Goal: Information Seeking & Learning: Learn about a topic

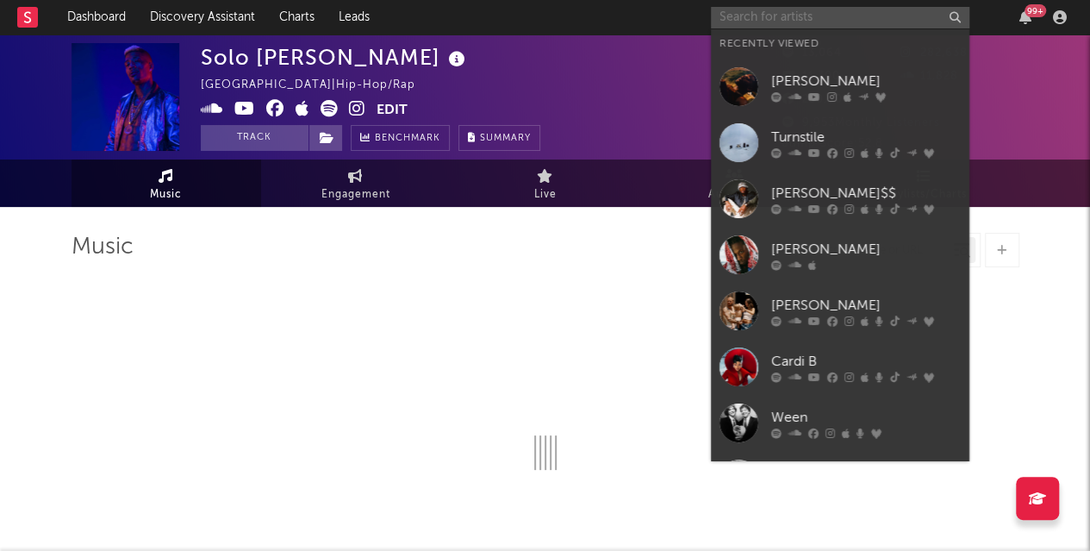
click at [846, 15] on input "text" at bounding box center [840, 18] width 259 height 22
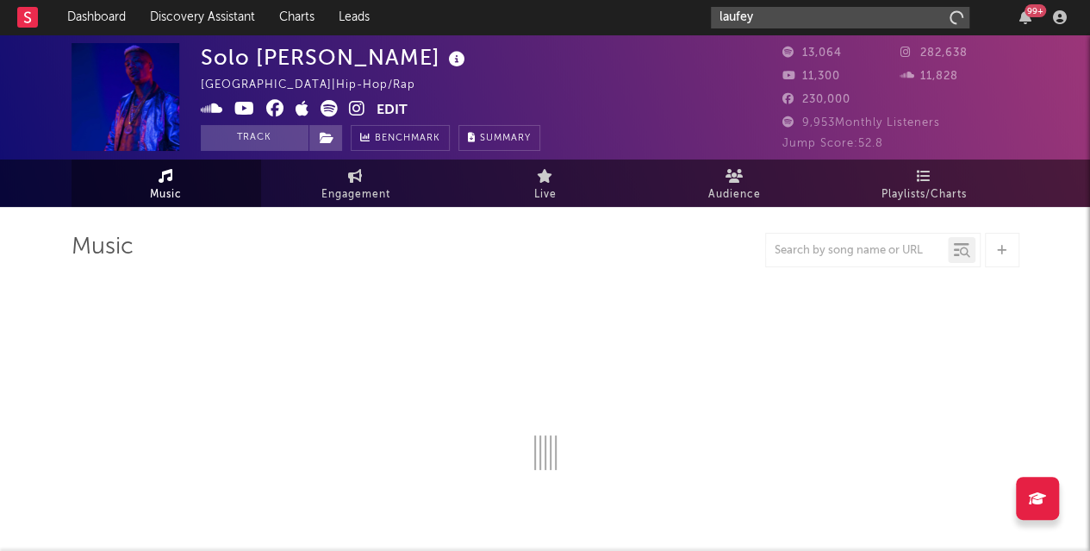
type input "laufey"
select select "6m"
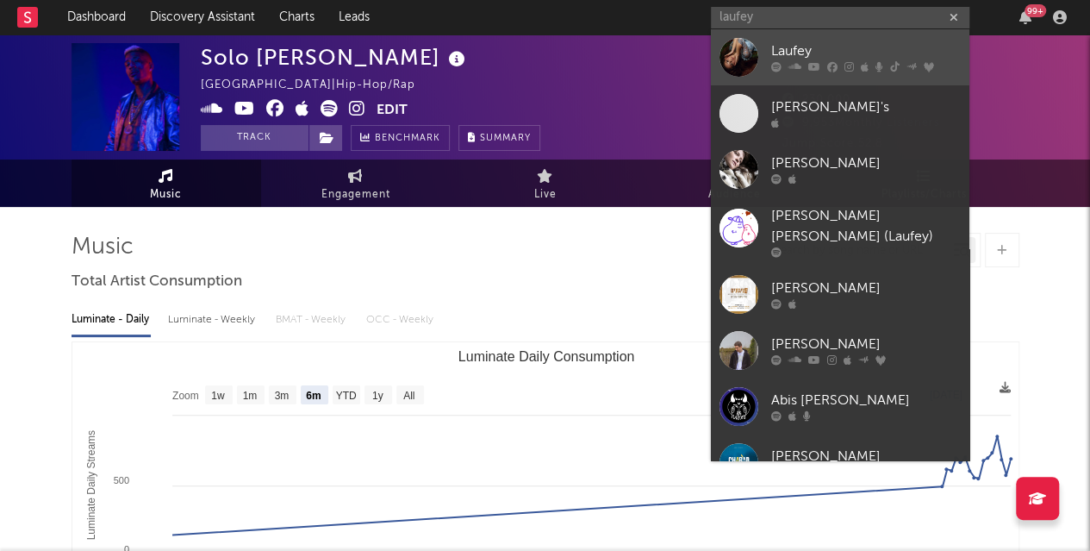
click at [803, 47] on div "Laufey" at bounding box center [866, 51] width 190 height 21
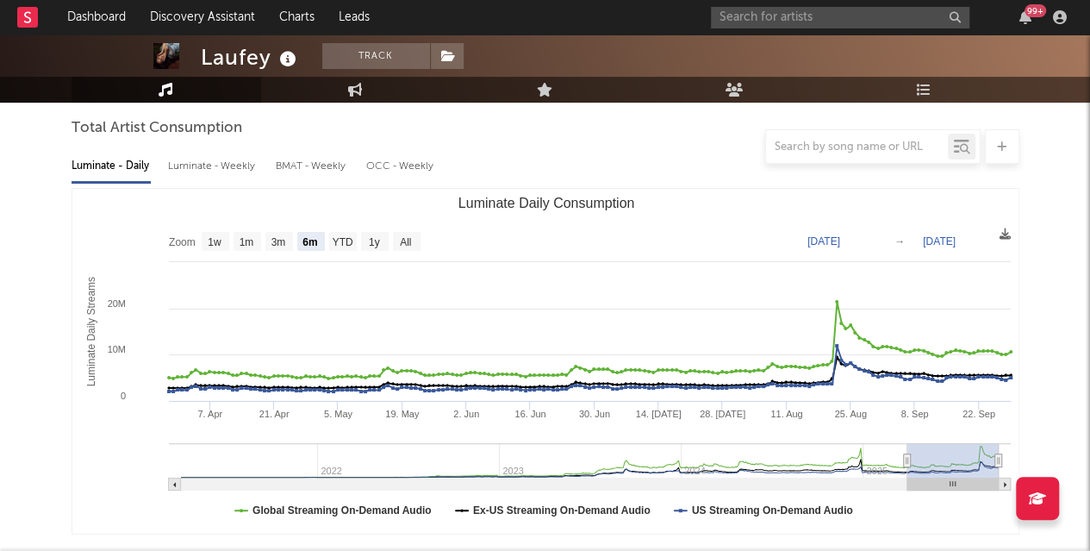
scroll to position [159, 0]
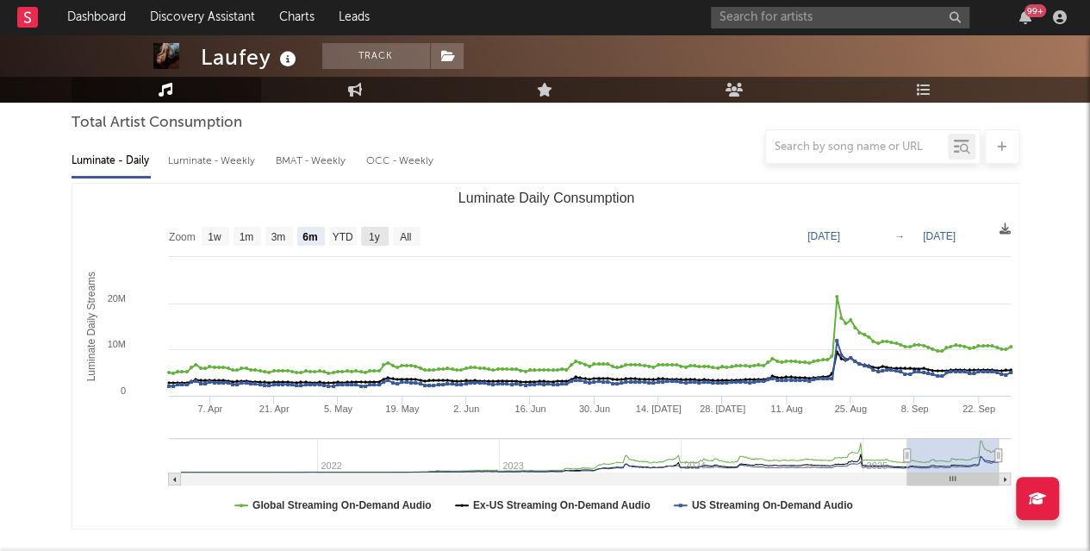
click at [371, 242] on text "1y" at bounding box center [373, 237] width 11 height 12
select select "1y"
type input "[DATE]"
